Goal: Task Accomplishment & Management: Complete application form

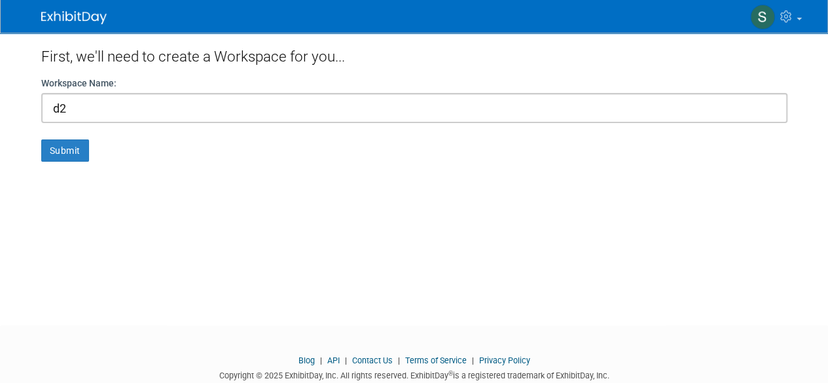
type input "d"
type input "jogan traffic"
click at [56, 151] on button "Submit" at bounding box center [65, 150] width 48 height 22
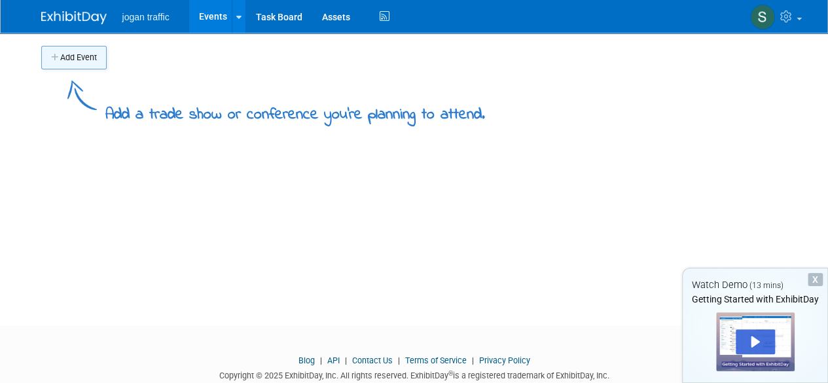
click at [74, 61] on button "Add Event" at bounding box center [73, 58] width 65 height 24
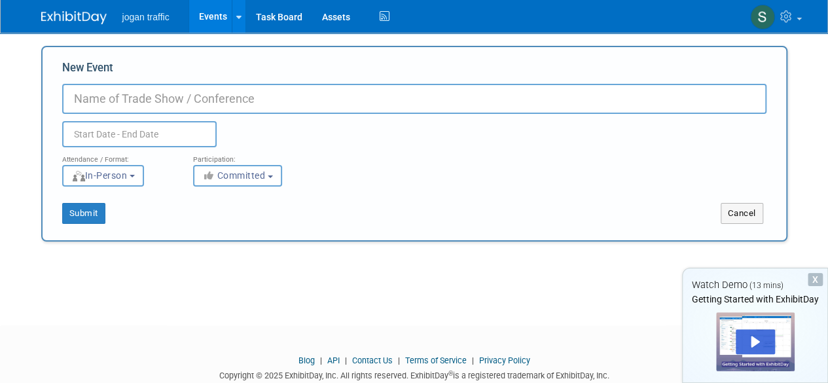
click at [173, 95] on input "New Event" at bounding box center [414, 99] width 704 height 30
type input "d"
type input "its world congress"
click at [170, 134] on input "text" at bounding box center [139, 134] width 154 height 26
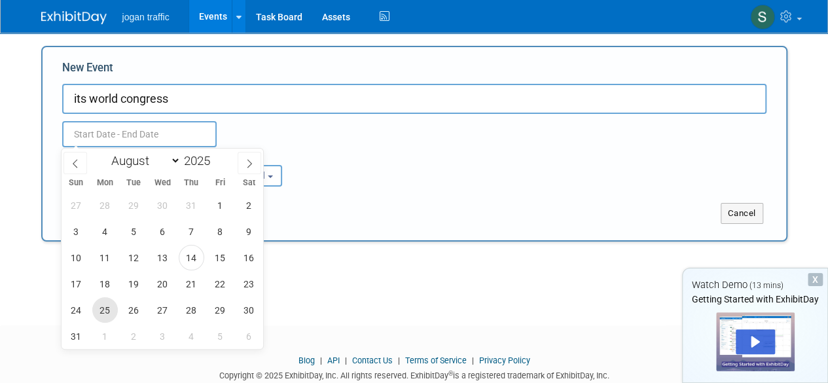
click at [103, 311] on span "25" at bounding box center [105, 310] width 26 height 26
click at [194, 312] on span "28" at bounding box center [192, 310] width 26 height 26
type input "Aug 25, 2025 to Aug 28, 2025"
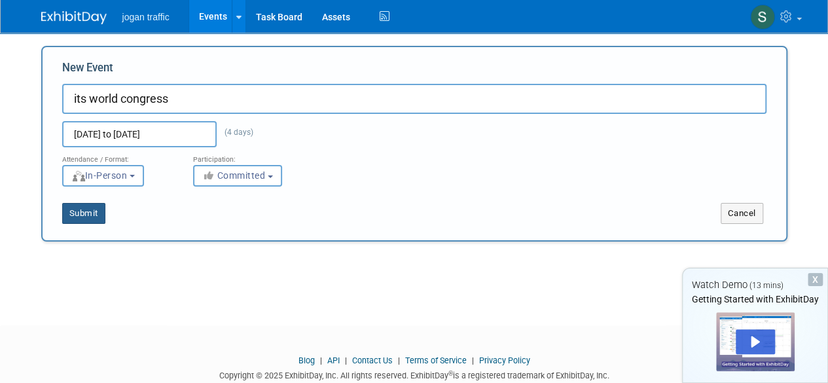
click at [88, 210] on button "Submit" at bounding box center [83, 213] width 43 height 21
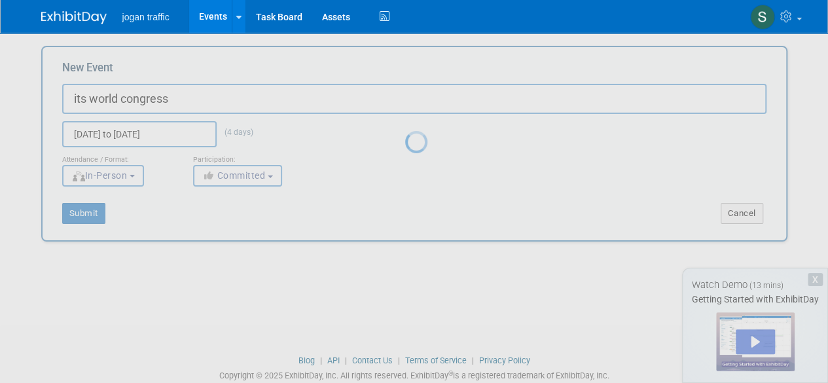
click at [424, 192] on div at bounding box center [414, 191] width 18 height 383
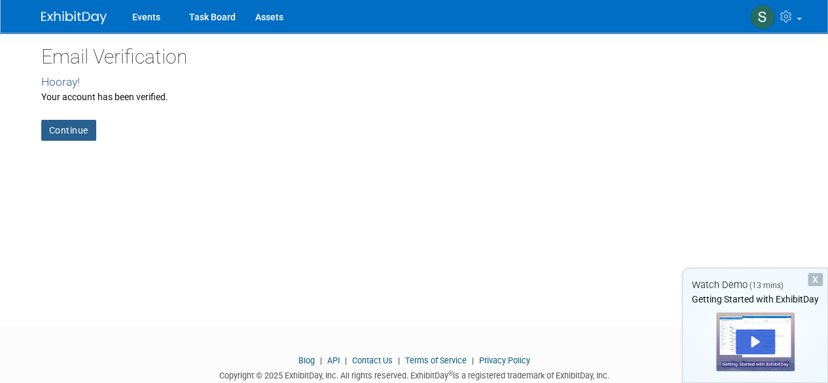
click at [71, 132] on link "Continue" at bounding box center [68, 130] width 55 height 21
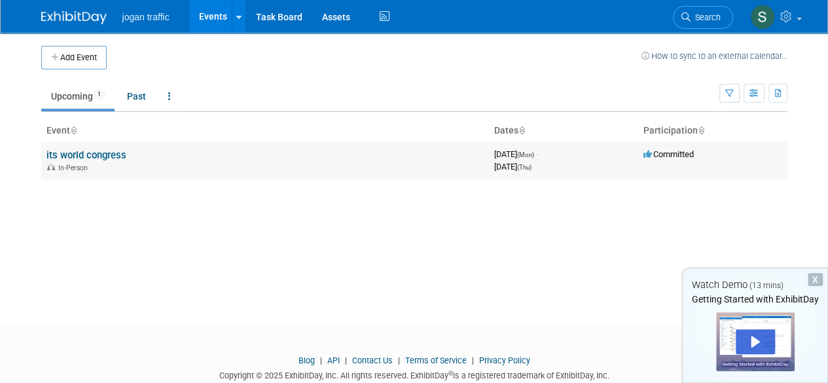
click at [427, 163] on div "In-Person" at bounding box center [264, 167] width 437 height 10
click at [748, 346] on div "Play" at bounding box center [755, 341] width 39 height 25
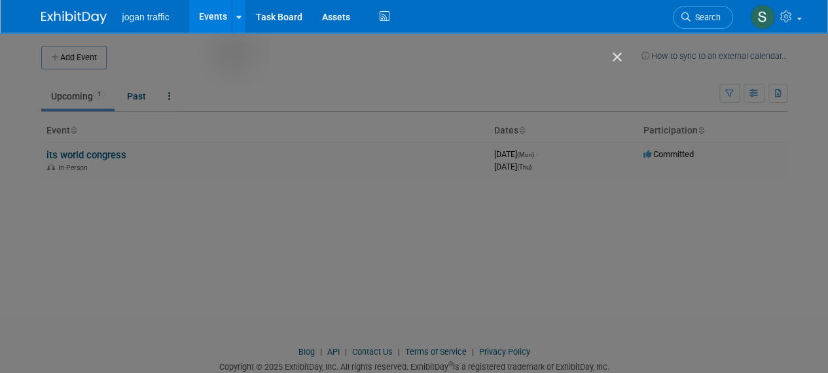
click at [377, 299] on div "Getting Started with ExhibitDay" at bounding box center [418, 191] width 369 height 278
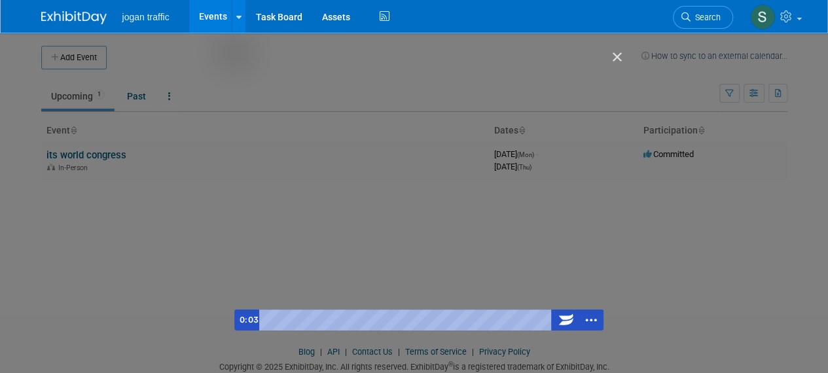
click at [324, 228] on div "Getting Started with ExhibitDay" at bounding box center [418, 191] width 369 height 278
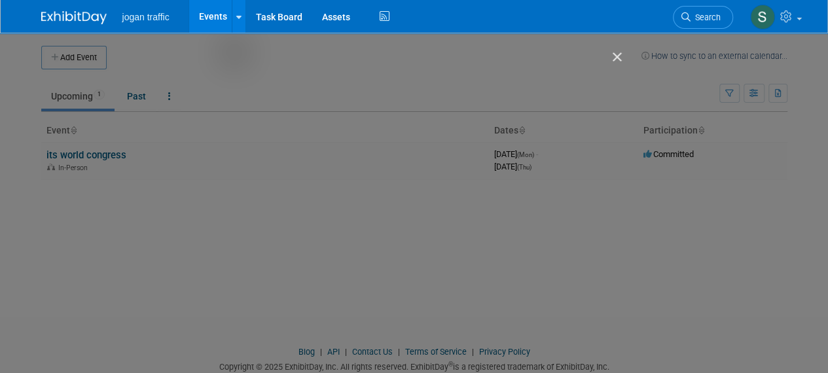
click at [613, 53] on img "Close" at bounding box center [611, 63] width 22 height 22
